Goal: Task Accomplishment & Management: Manage account settings

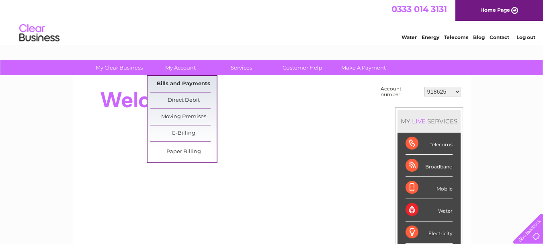
click at [191, 84] on link "Bills and Payments" at bounding box center [183, 84] width 66 height 16
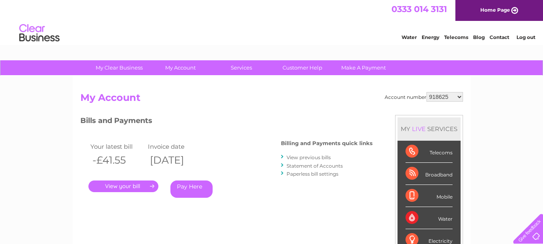
click at [454, 96] on select "918625 981582 30321266" at bounding box center [444, 97] width 37 height 10
click at [116, 186] on link "." at bounding box center [123, 186] width 70 height 12
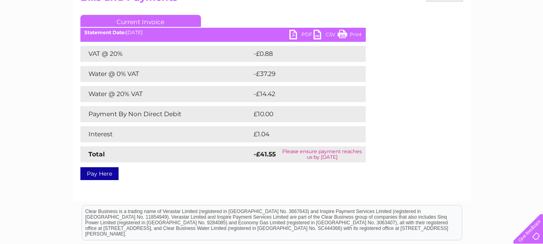
scroll to position [100, 0]
click at [302, 36] on link "PDF" at bounding box center [301, 35] width 24 height 12
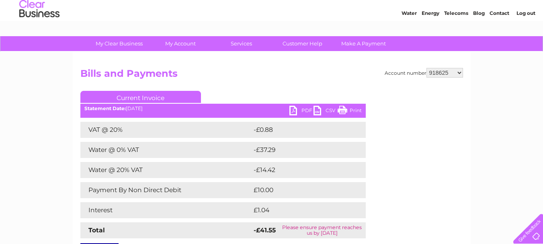
scroll to position [0, 0]
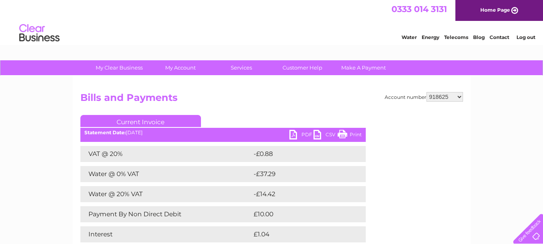
click at [456, 98] on select "918625 981582 30321266" at bounding box center [444, 97] width 37 height 10
select select "981582"
click at [426, 92] on select "918625 981582 30321266" at bounding box center [444, 97] width 37 height 10
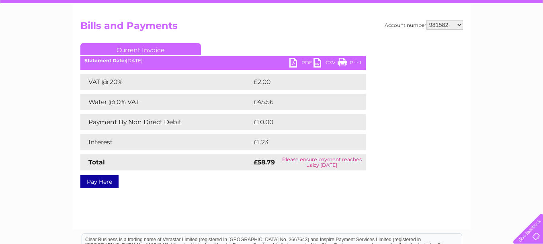
scroll to position [72, 0]
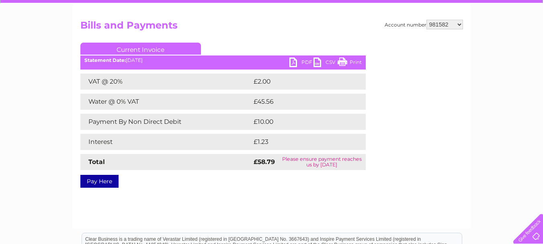
click at [455, 21] on select "918625 981582 30321266" at bounding box center [444, 25] width 37 height 10
select select "30321266"
click at [426, 20] on select "918625 981582 30321266" at bounding box center [444, 25] width 37 height 10
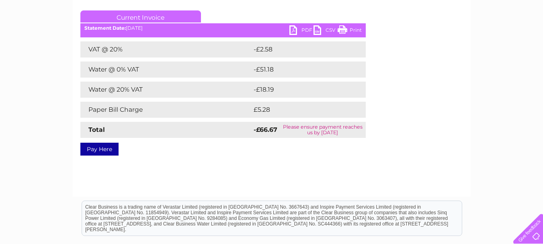
scroll to position [105, 0]
click at [296, 27] on link "PDF" at bounding box center [301, 31] width 24 height 12
